Goal: Communication & Community: Connect with others

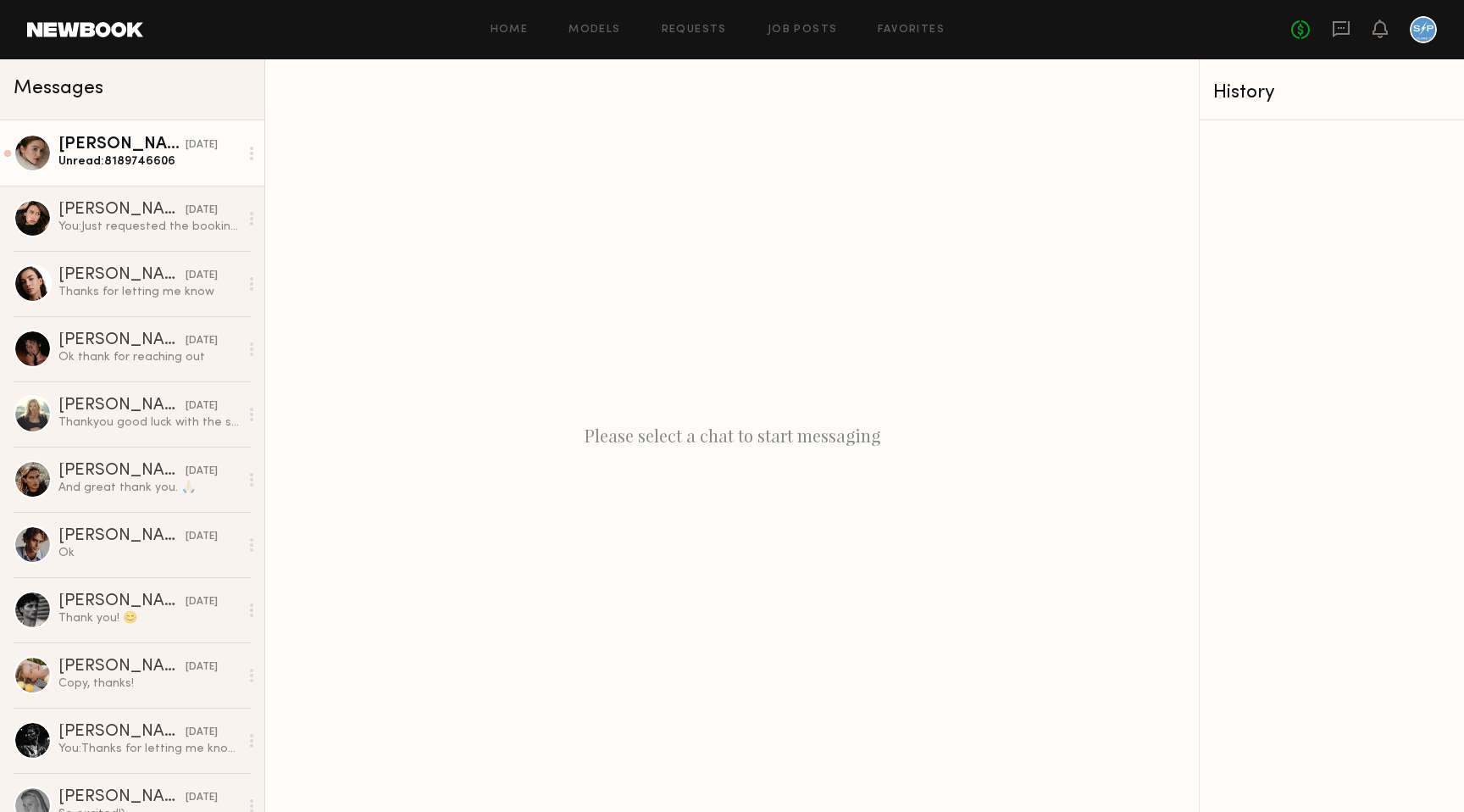
click at [125, 162] on div "Unread: 8189746606" at bounding box center [148, 162] width 181 height 16
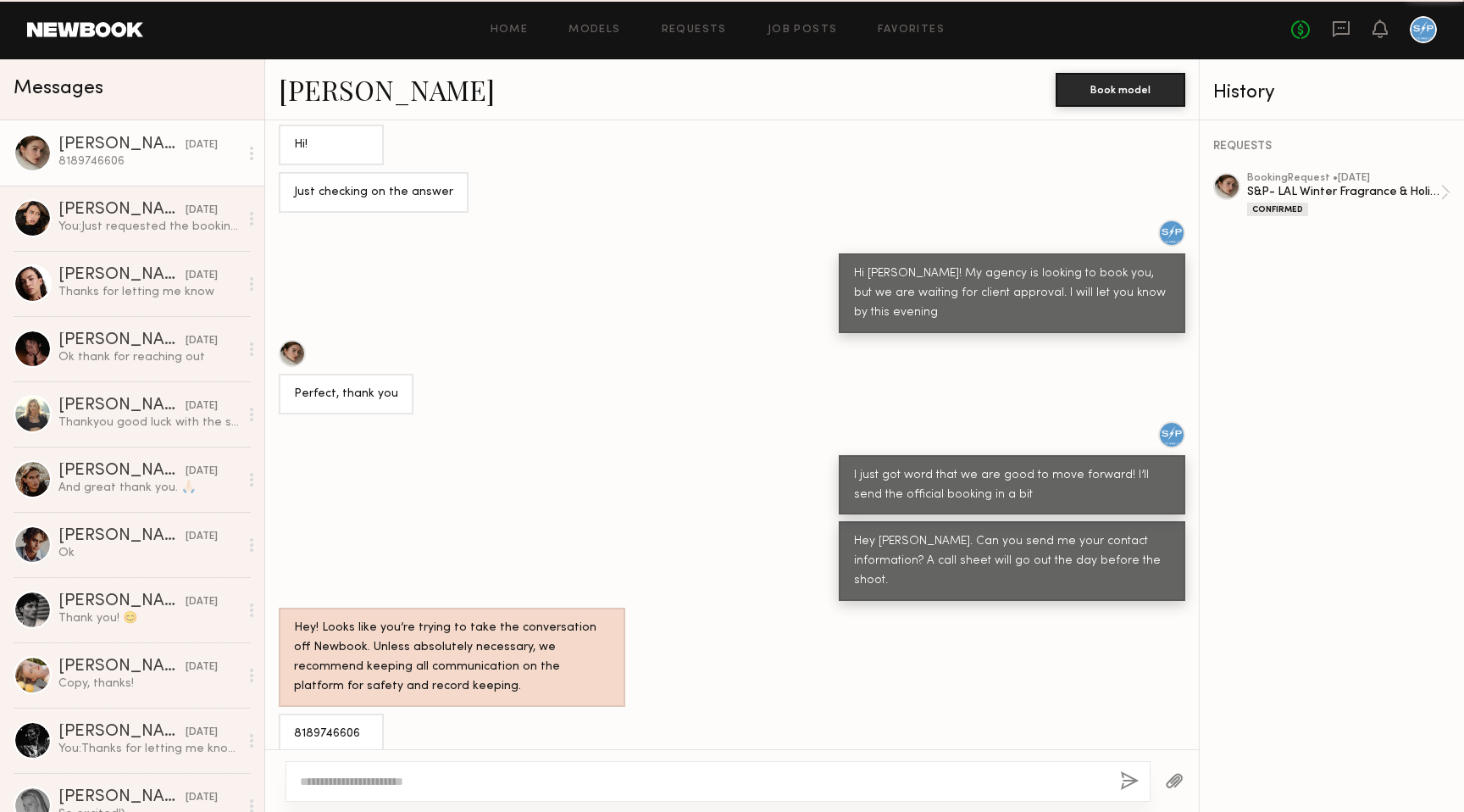
scroll to position [504, 0]
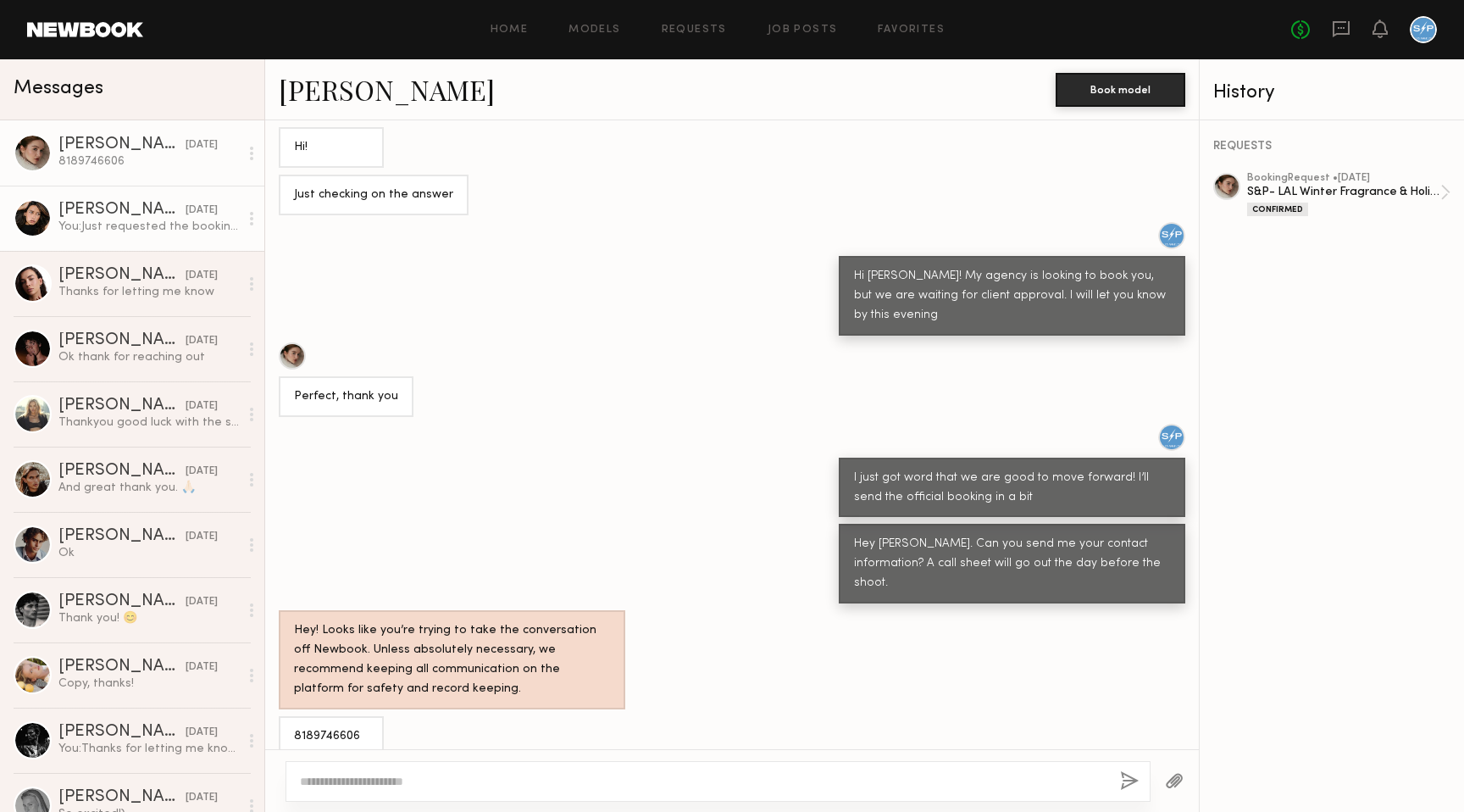
click at [147, 229] on div "You: Just requested the booking. Can you share your contact information?" at bounding box center [148, 227] width 181 height 16
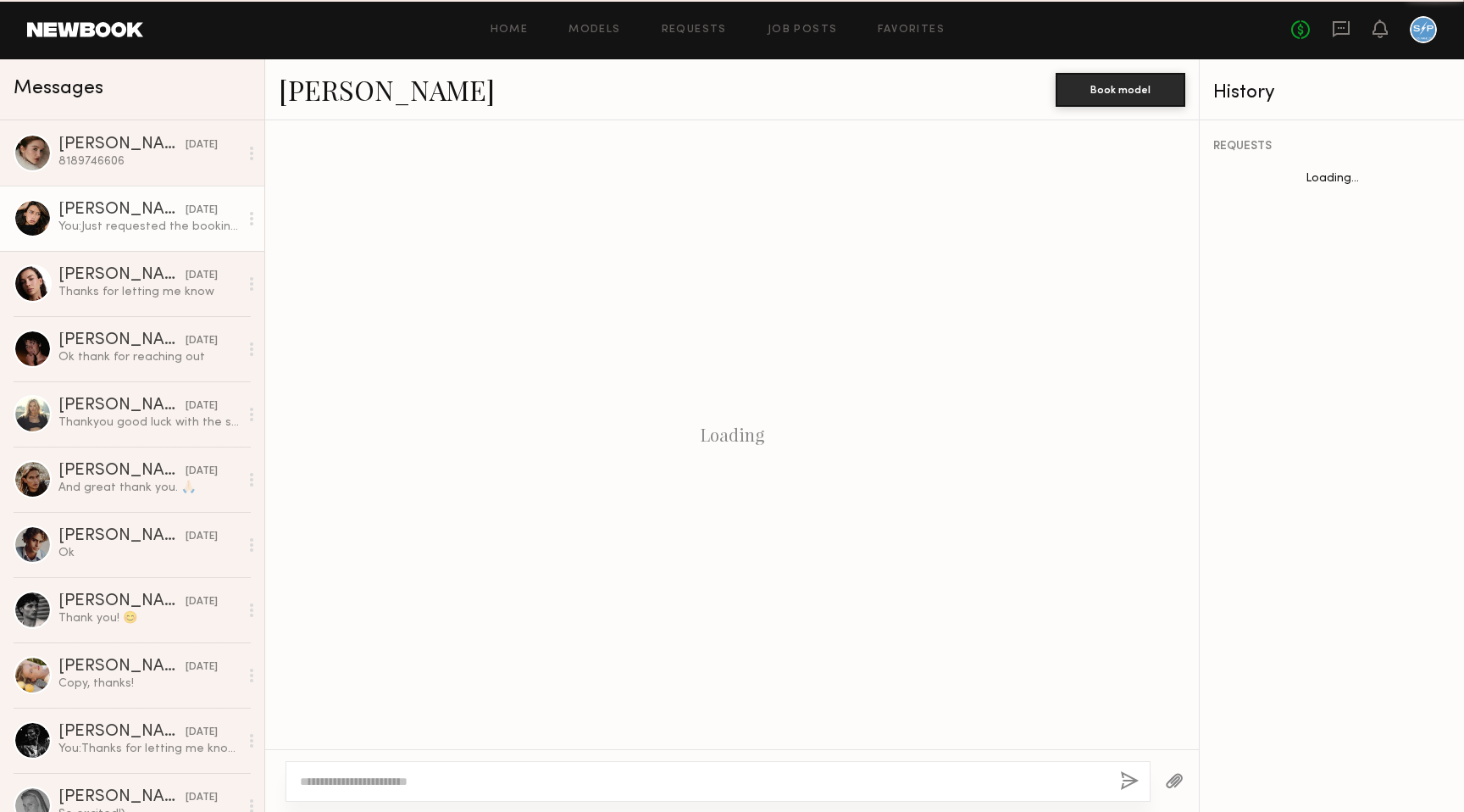
scroll to position [486, 0]
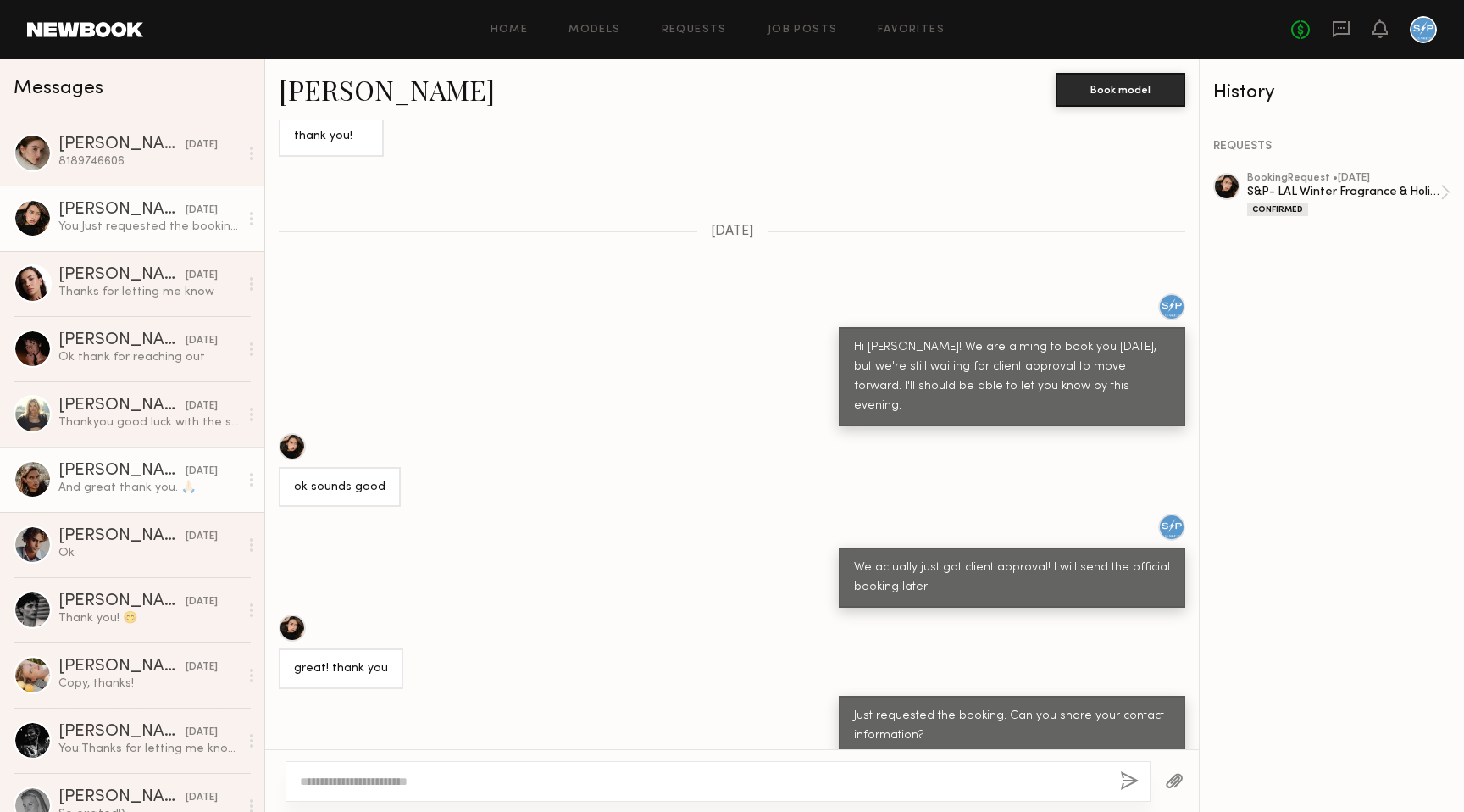
click at [119, 498] on link "[PERSON_NAME] [DATE] And great thank you. 🙏🏻" at bounding box center [132, 479] width 264 height 66
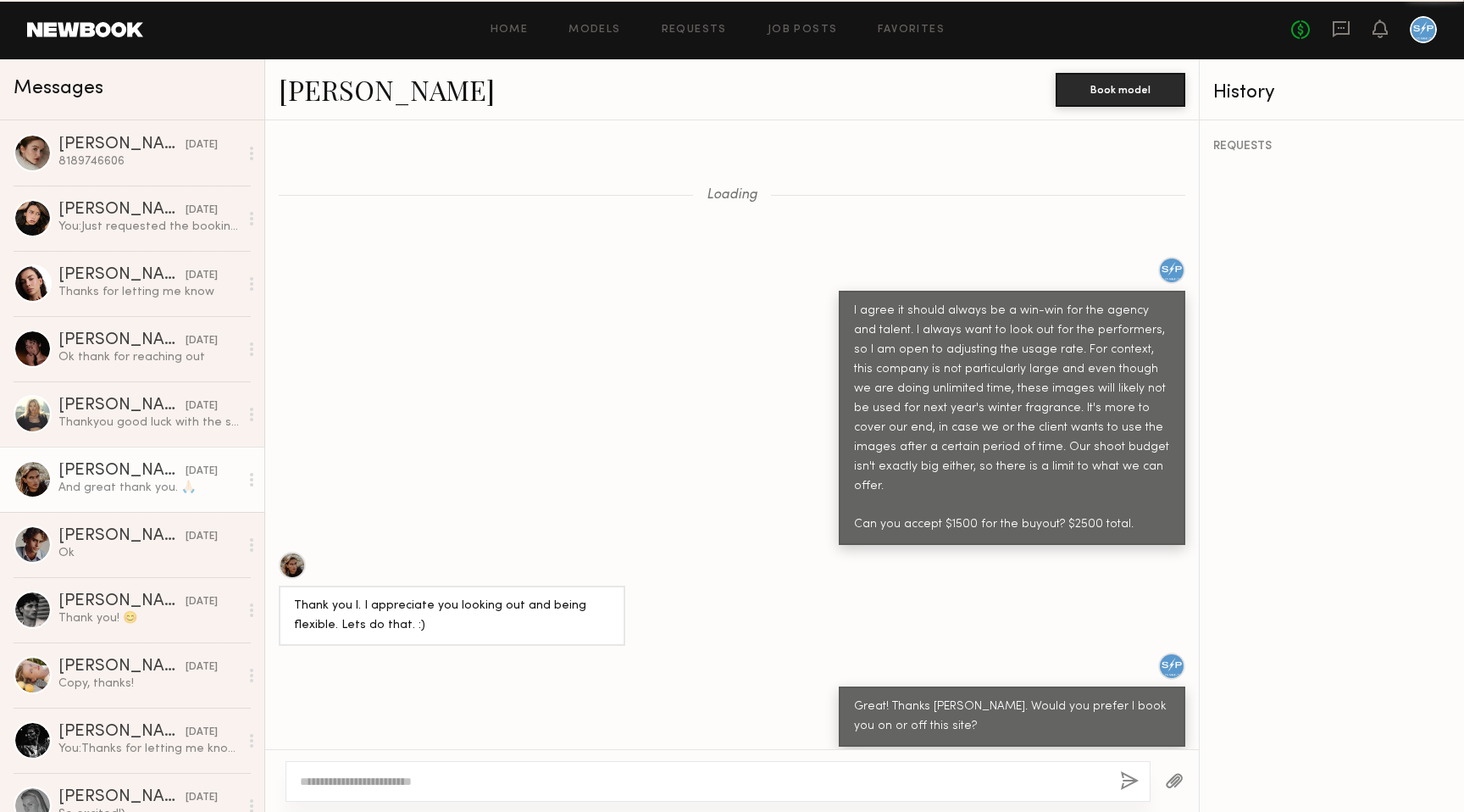
scroll to position [906, 0]
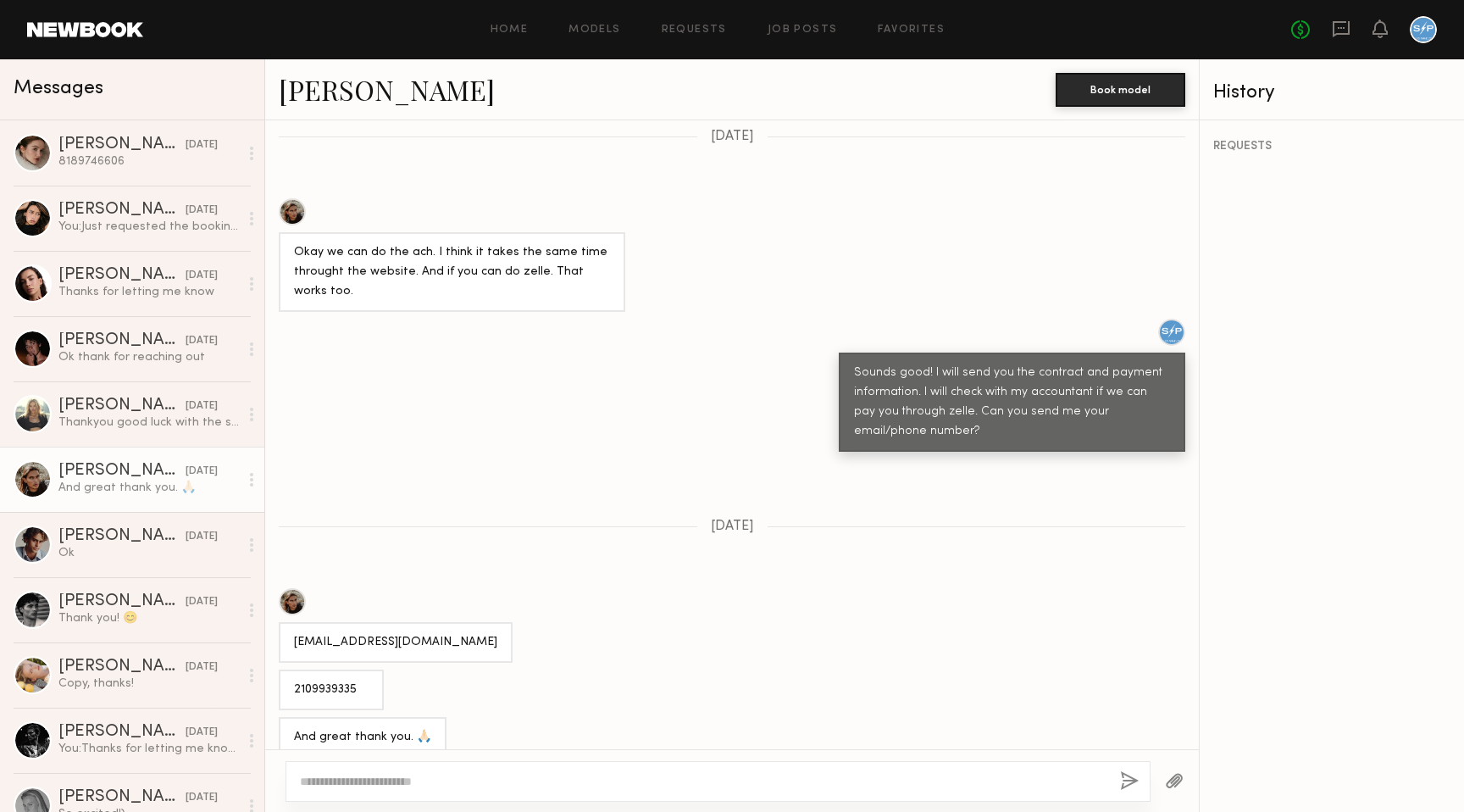
click at [289, 669] on div "2109939335" at bounding box center [331, 689] width 105 height 40
drag, startPoint x: 294, startPoint y: 665, endPoint x: 330, endPoint y: 668, distance: 36.1
click at [330, 681] on div "2109939335" at bounding box center [331, 691] width 75 height 20
click at [531, 717] on div "And great thank you. 🙏🏻" at bounding box center [732, 736] width 933 height 40
click at [185, 140] on div "[DATE]" at bounding box center [201, 146] width 32 height 16
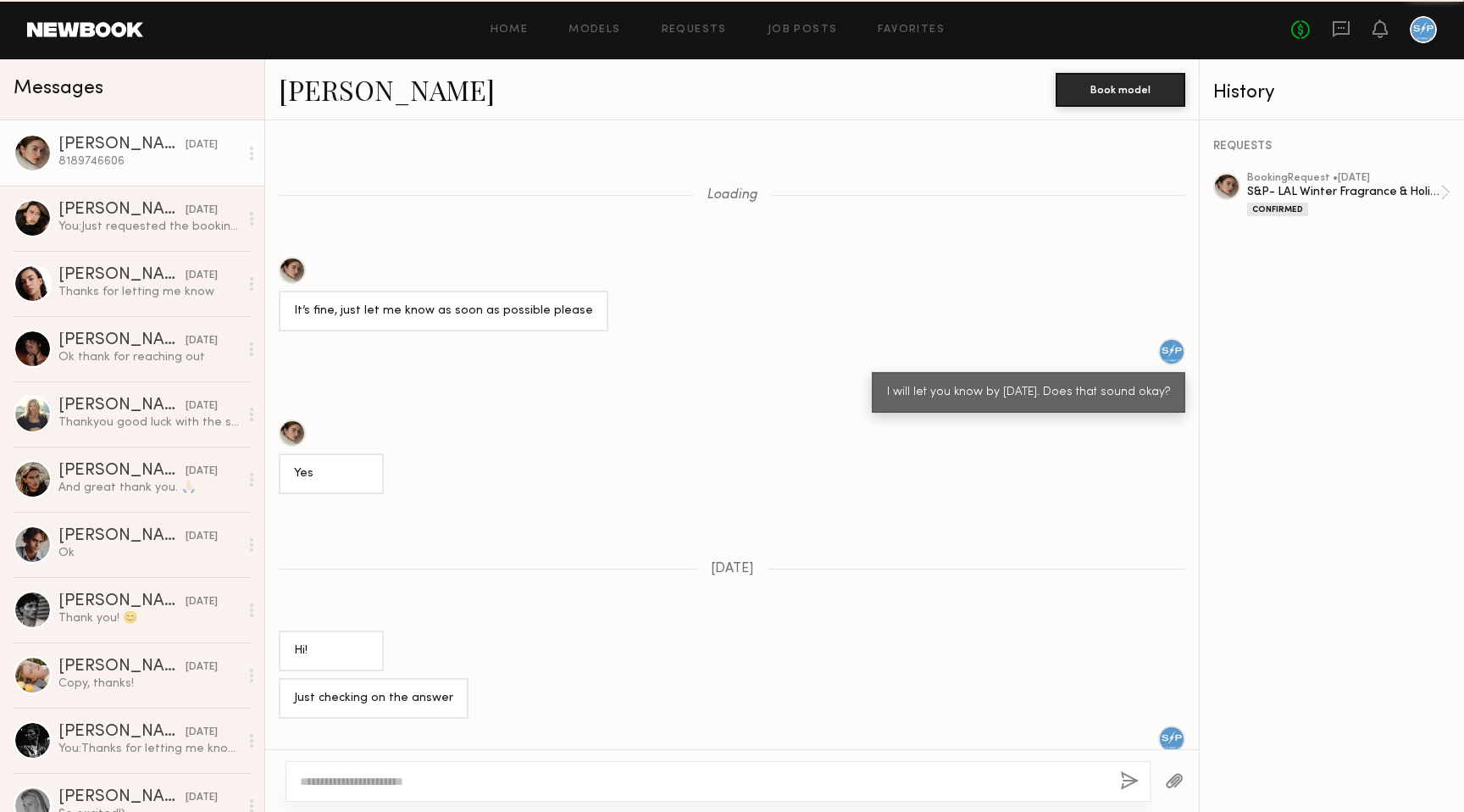
scroll to position [504, 0]
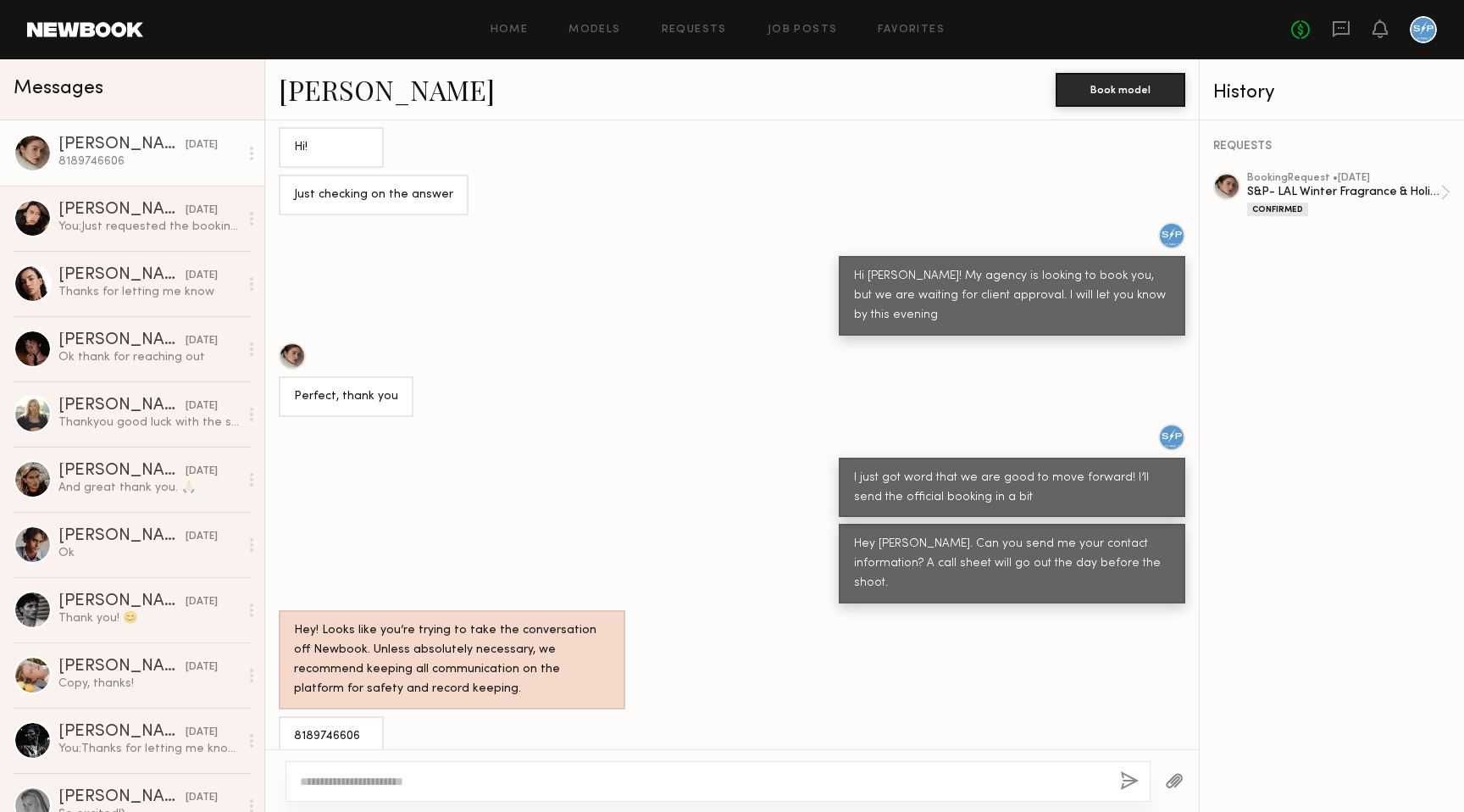
click at [321, 727] on div "8189746606" at bounding box center [331, 736] width 75 height 20
copy div "8189746606"
